Goal: Find specific page/section: Find specific page/section

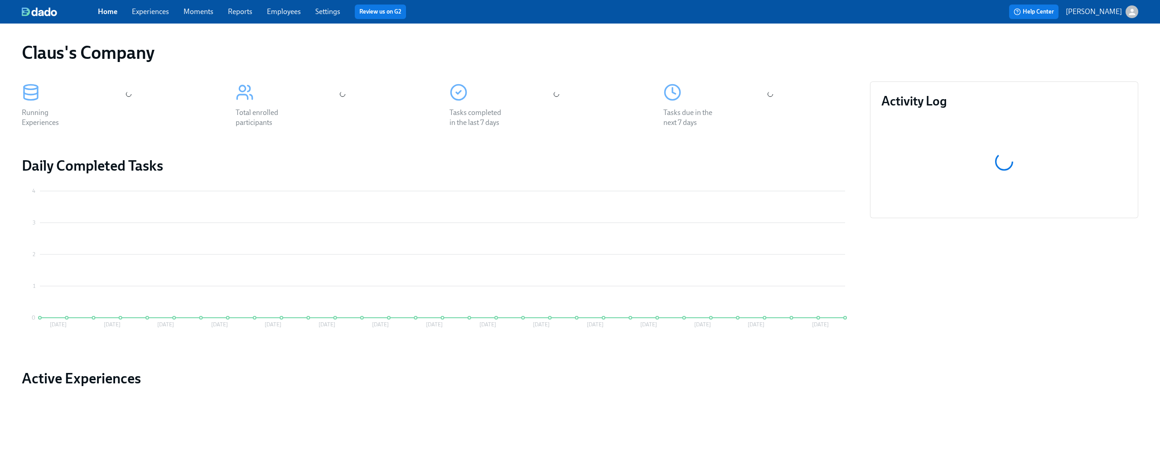
click at [1137, 14] on div "button" at bounding box center [1131, 11] width 13 height 13
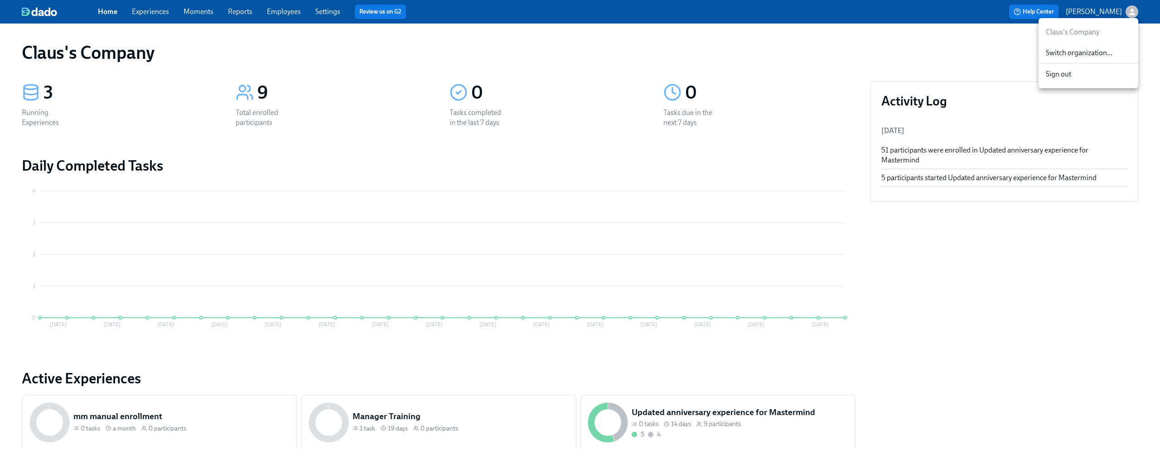
click at [1089, 46] on div "Switch organization..." at bounding box center [1088, 53] width 100 height 21
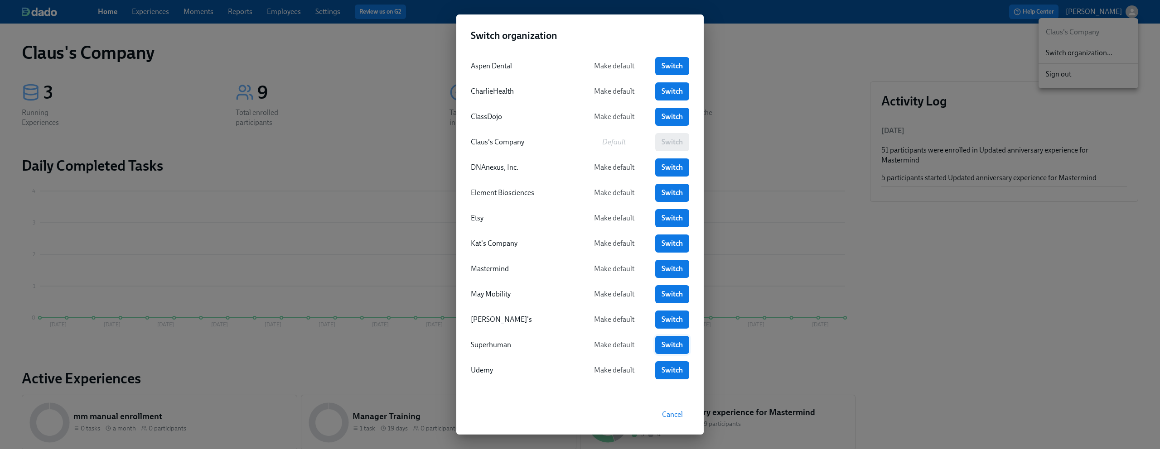
click at [672, 342] on span "Switch" at bounding box center [671, 345] width 21 height 9
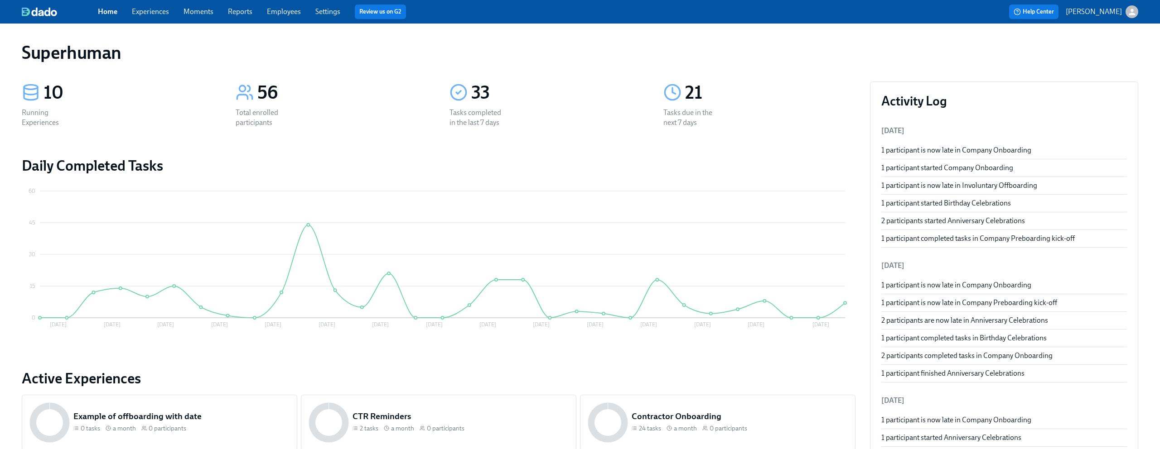
click at [273, 10] on link "Employees" at bounding box center [284, 11] width 34 height 9
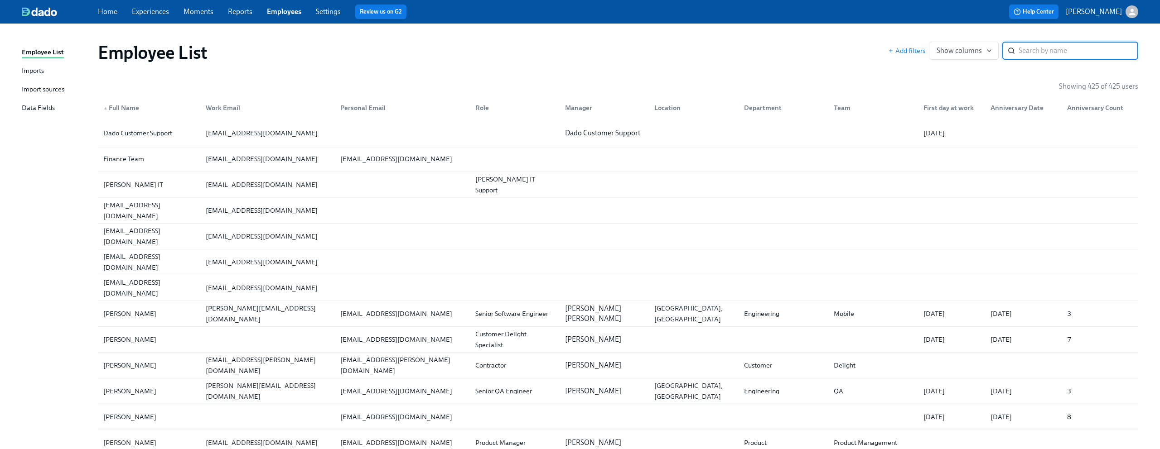
click at [1067, 53] on input "search" at bounding box center [1078, 51] width 120 height 18
type input "pavel"
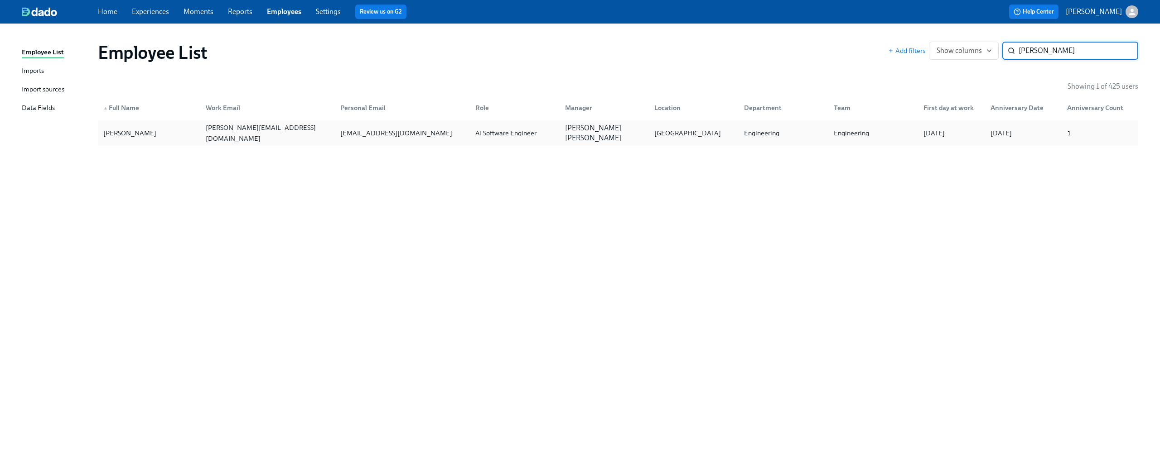
click at [138, 133] on div "Pavel Bazin" at bounding box center [130, 133] width 60 height 11
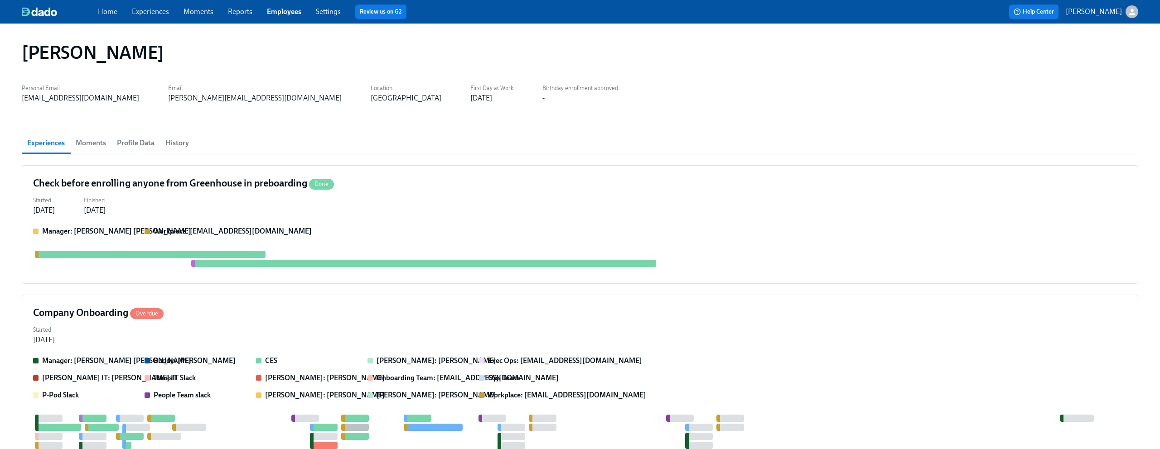
click at [183, 147] on span "History" at bounding box center [177, 143] width 24 height 13
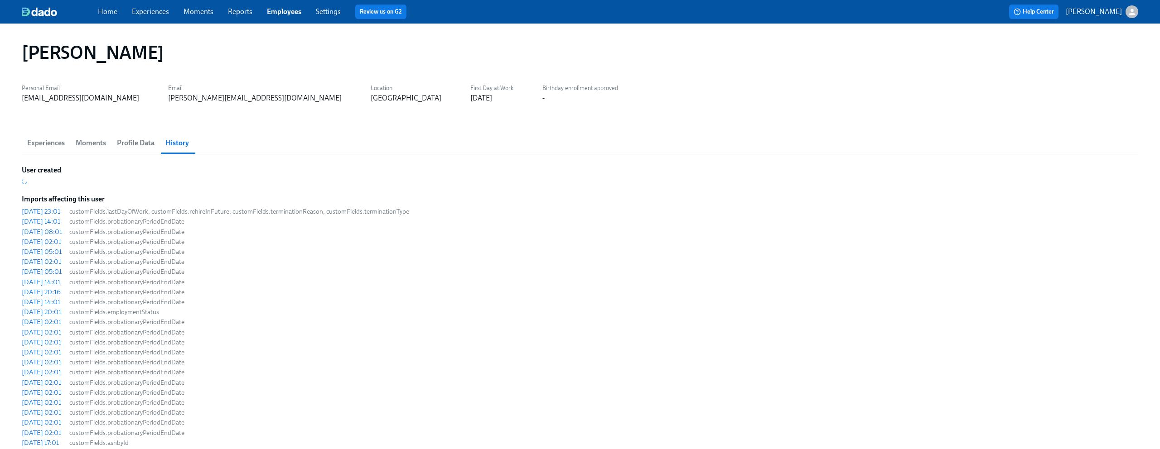
click at [126, 140] on span "Profile Data" at bounding box center [136, 143] width 38 height 13
